Goal: Information Seeking & Learning: Compare options

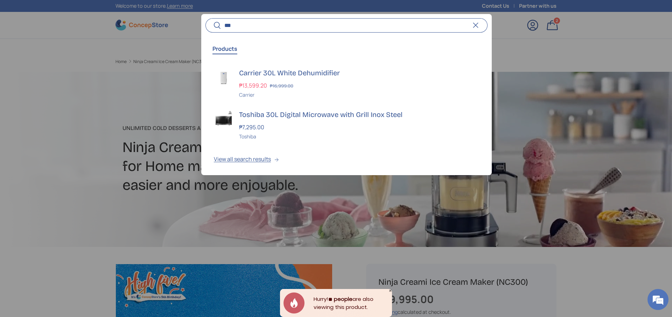
click at [273, 20] on input "***" at bounding box center [346, 25] width 282 height 14
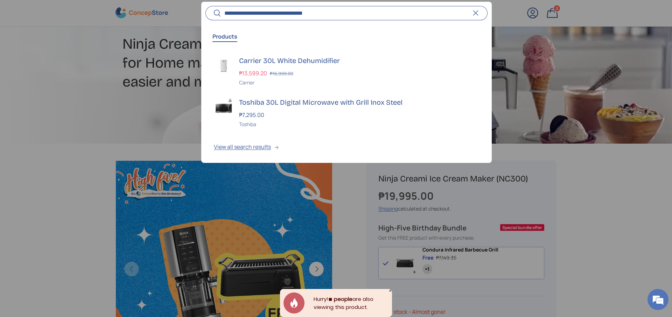
type input "**********"
click at [205, 6] on button "Search" at bounding box center [213, 14] width 16 height 16
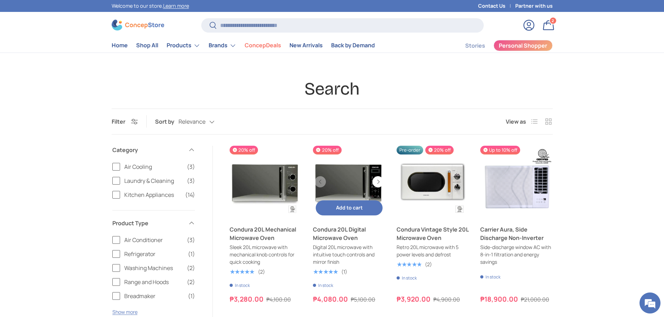
click at [354, 231] on link "Condura 20L Digital Microwave Oven" at bounding box center [349, 233] width 72 height 17
click at [253, 238] on link "Condura 20L Mechanical Microwave Oven" at bounding box center [265, 233] width 72 height 17
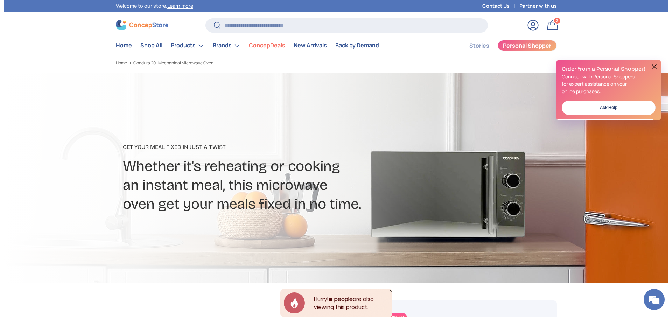
scroll to position [157, 0]
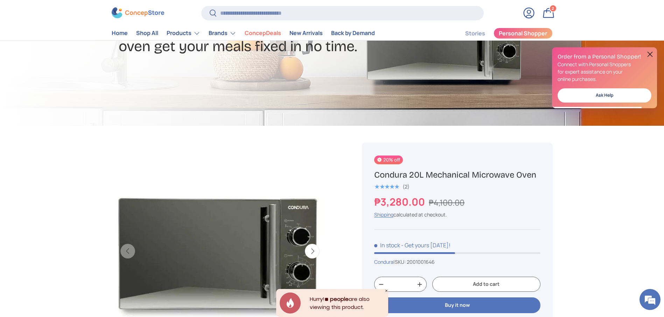
click at [406, 177] on h1 "Condura 20L Mechanical Microwave Oven" at bounding box center [457, 174] width 166 height 11
copy div "Condura 20L Mechanical Microwave Oven"
copy strong "₱3,280.00"
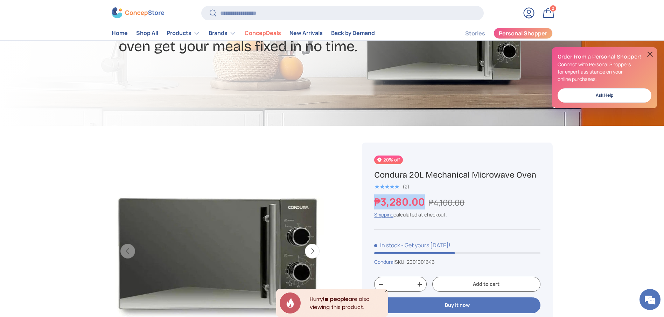
drag, startPoint x: 425, startPoint y: 202, endPoint x: 349, endPoint y: 204, distance: 76.3
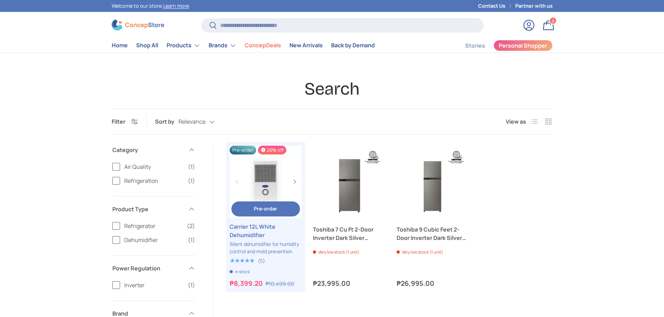
click at [263, 229] on link "Carrier 12L White Dehumidifier" at bounding box center [265, 230] width 72 height 17
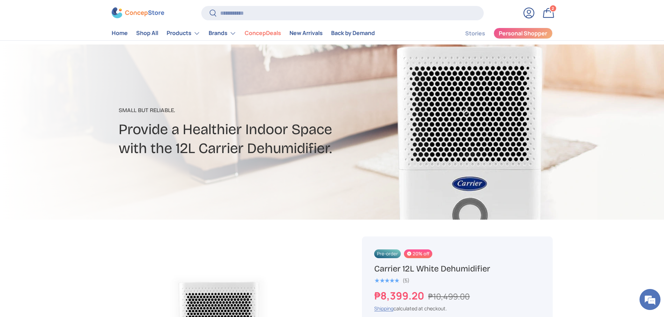
scroll to position [52, 0]
